Goal: Information Seeking & Learning: Find specific fact

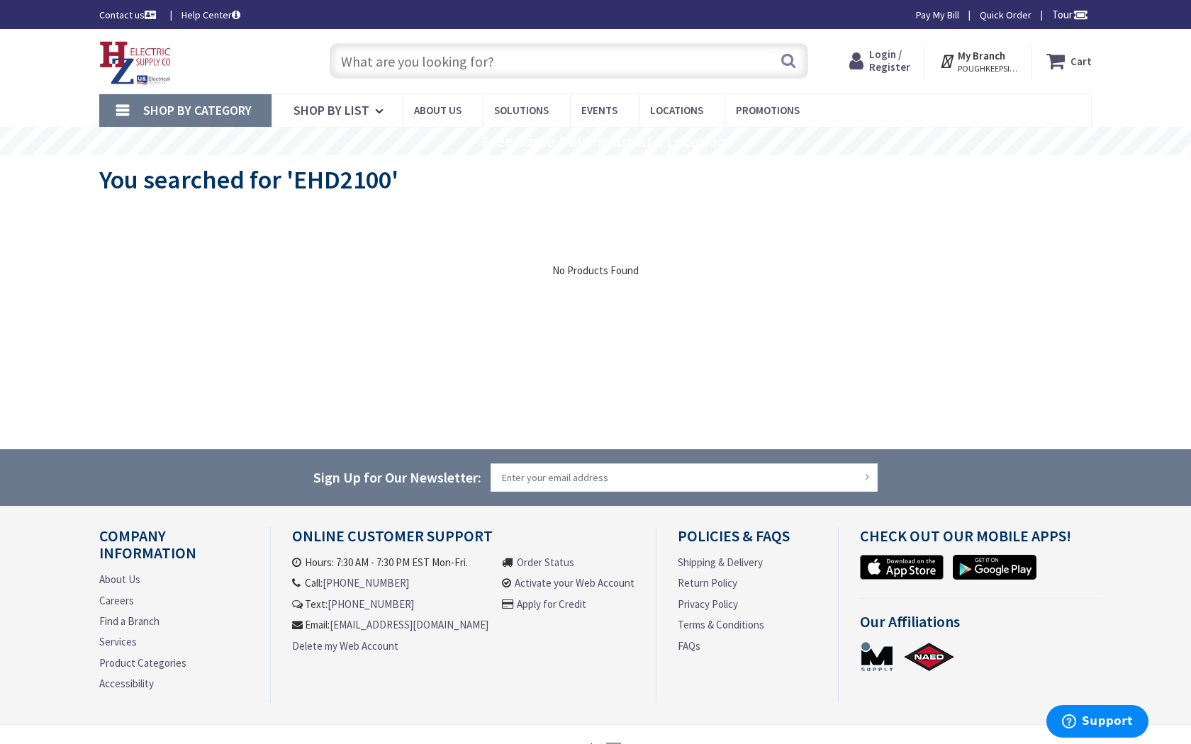
type input "Monument Ave, Richmond, VA 23220, USA"
